Goal: Navigation & Orientation: Understand site structure

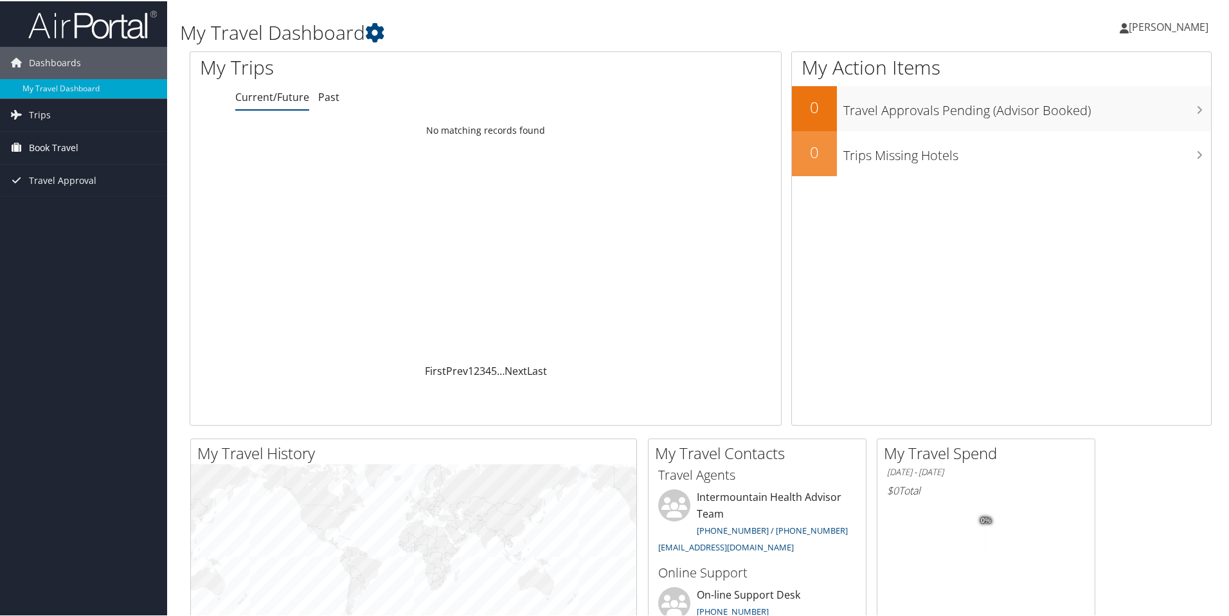
click at [91, 160] on link "Book Travel" at bounding box center [83, 146] width 167 height 32
click at [82, 233] on span "Travel Approval" at bounding box center [62, 237] width 67 height 32
click at [82, 99] on link "Trips" at bounding box center [83, 114] width 167 height 32
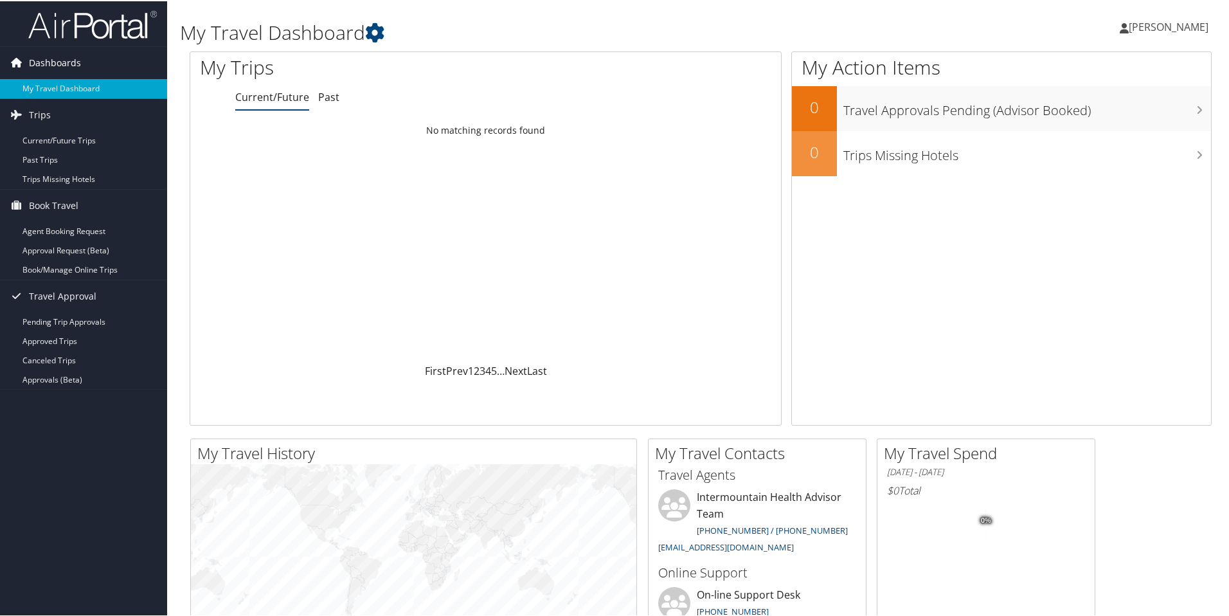
click at [76, 70] on span "Dashboards" at bounding box center [55, 62] width 52 height 32
